Goal: Task Accomplishment & Management: Manage account settings

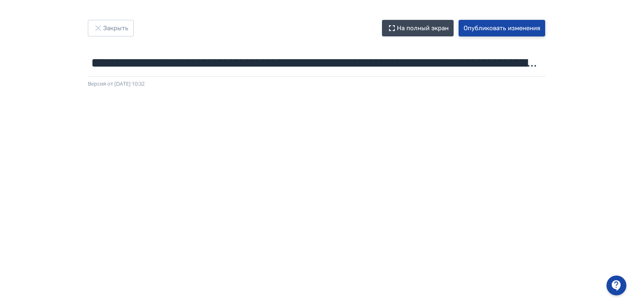
click at [489, 28] on button "Опубликовать изменения" at bounding box center [501, 28] width 87 height 17
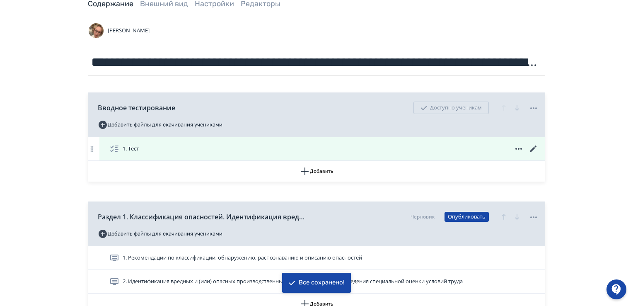
scroll to position [124, 0]
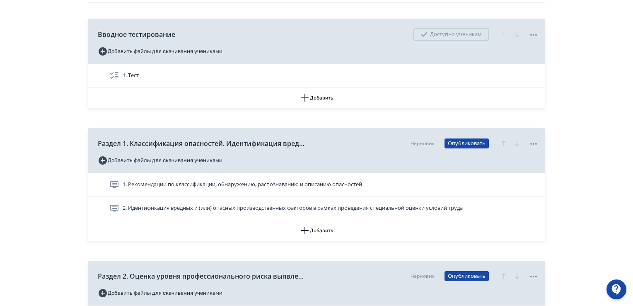
click at [353, 210] on span "2. Идентификация вредных и (или) опасных производственных факторов в рамках про…" at bounding box center [293, 208] width 340 height 8
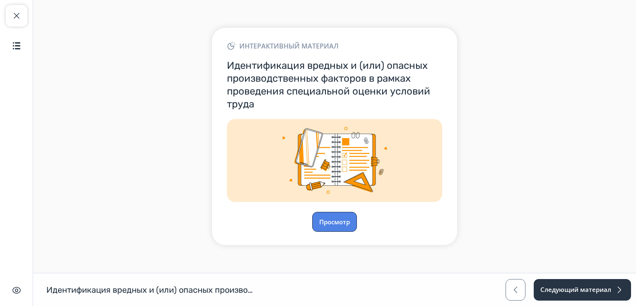
click at [329, 226] on button "Просмотр" at bounding box center [334, 222] width 45 height 20
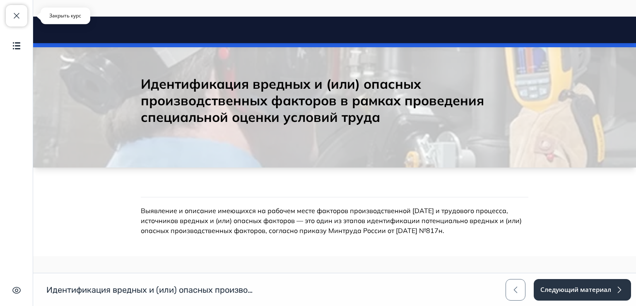
click at [16, 16] on span "button" at bounding box center [17, 16] width 10 height 10
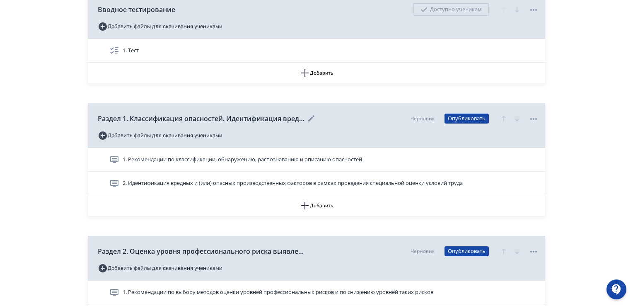
scroll to position [166, 0]
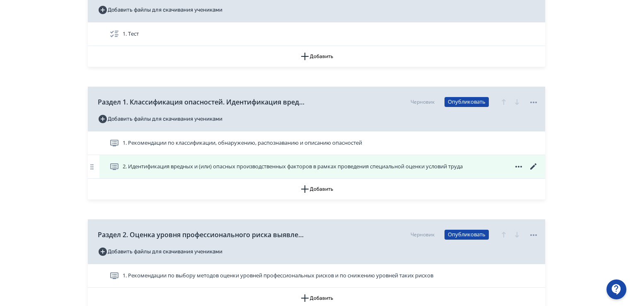
click at [533, 165] on icon at bounding box center [533, 166] width 6 height 6
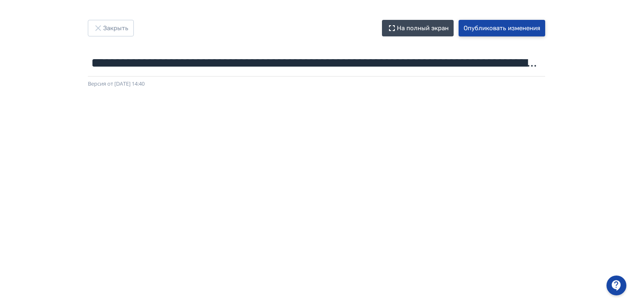
click at [486, 30] on button "Опубликовать изменения" at bounding box center [501, 28] width 87 height 17
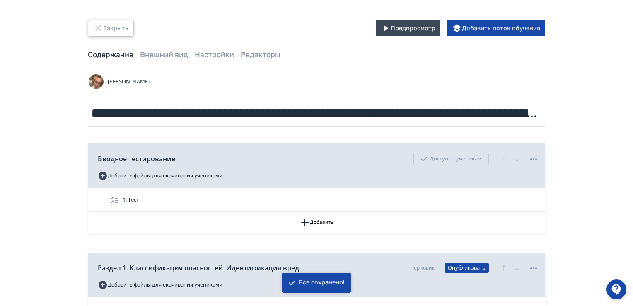
click at [101, 28] on icon "button" at bounding box center [98, 28] width 10 height 10
